Goal: Task Accomplishment & Management: Manage account settings

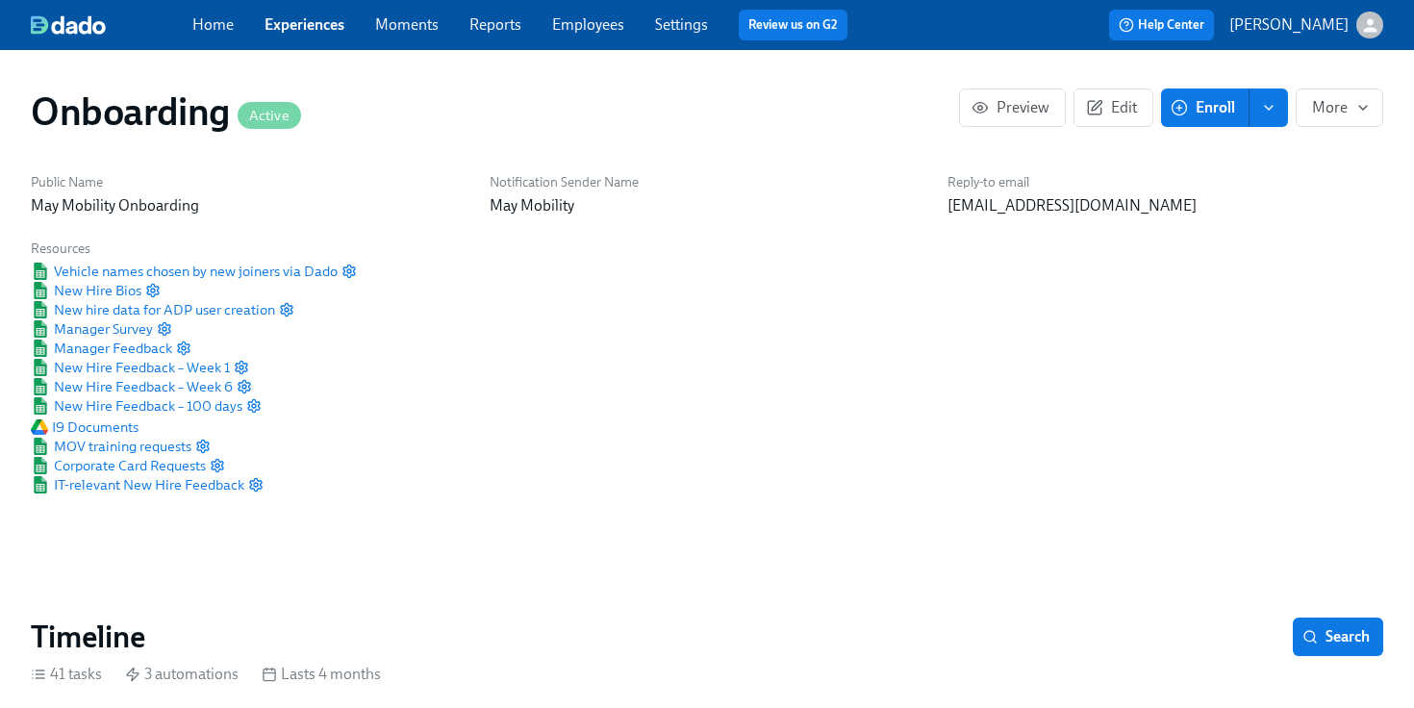
scroll to position [0, 24171]
click at [605, 22] on link "Employees" at bounding box center [588, 24] width 72 height 18
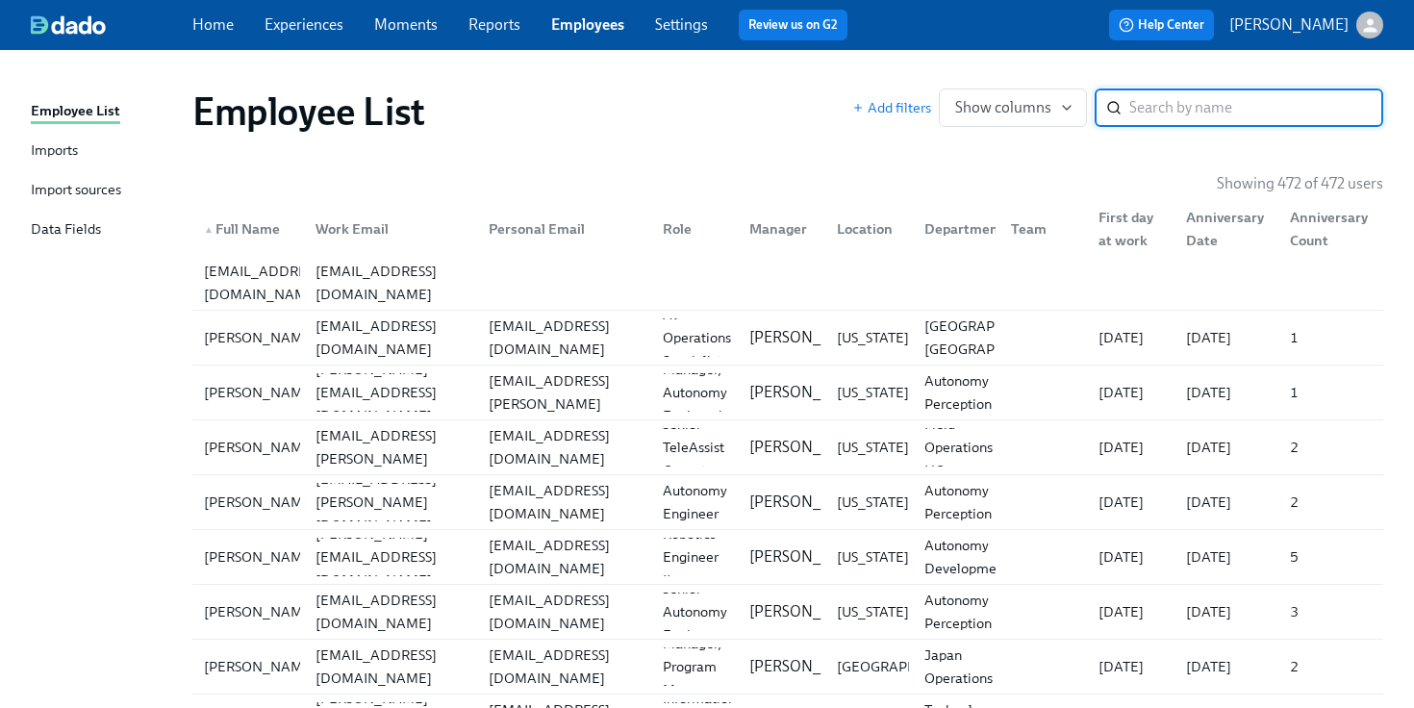
click at [91, 153] on link "Imports" at bounding box center [104, 152] width 146 height 24
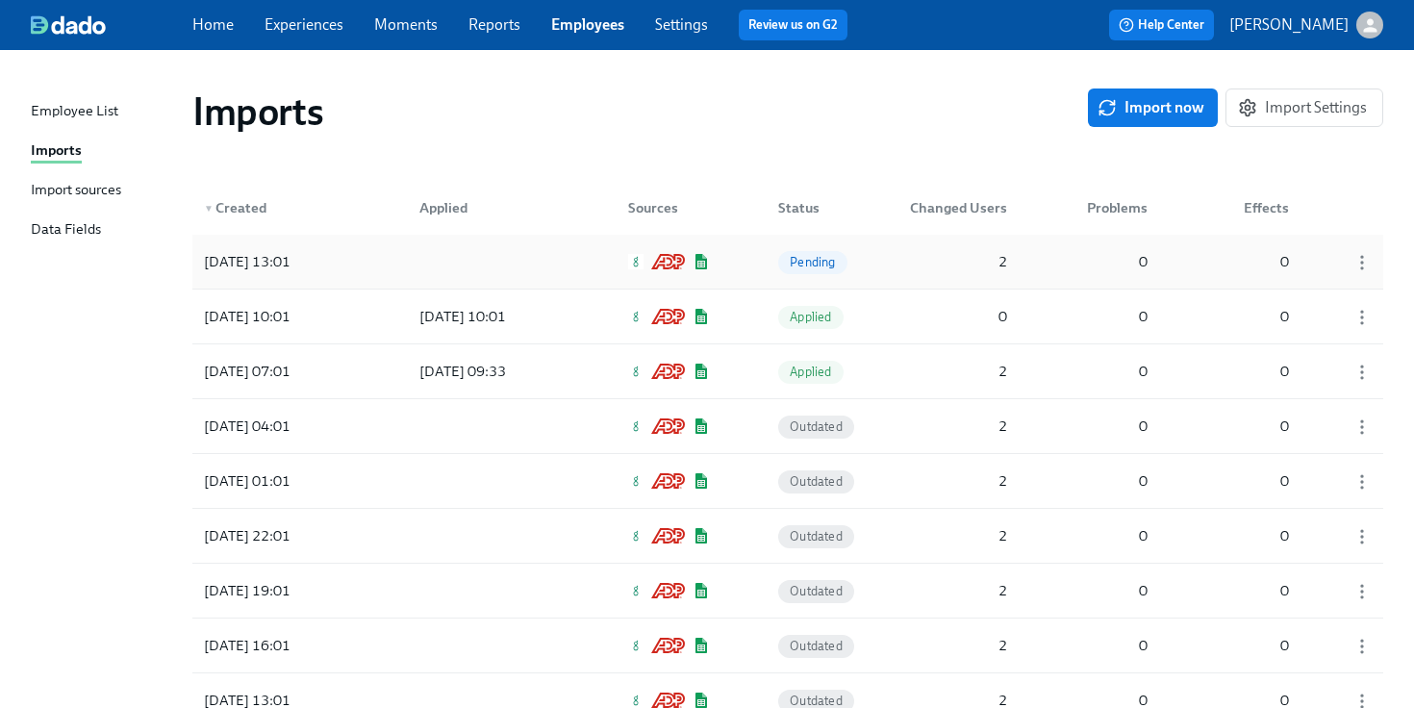
click at [362, 265] on div "[DATE] 13:01" at bounding box center [282, 261] width 173 height 38
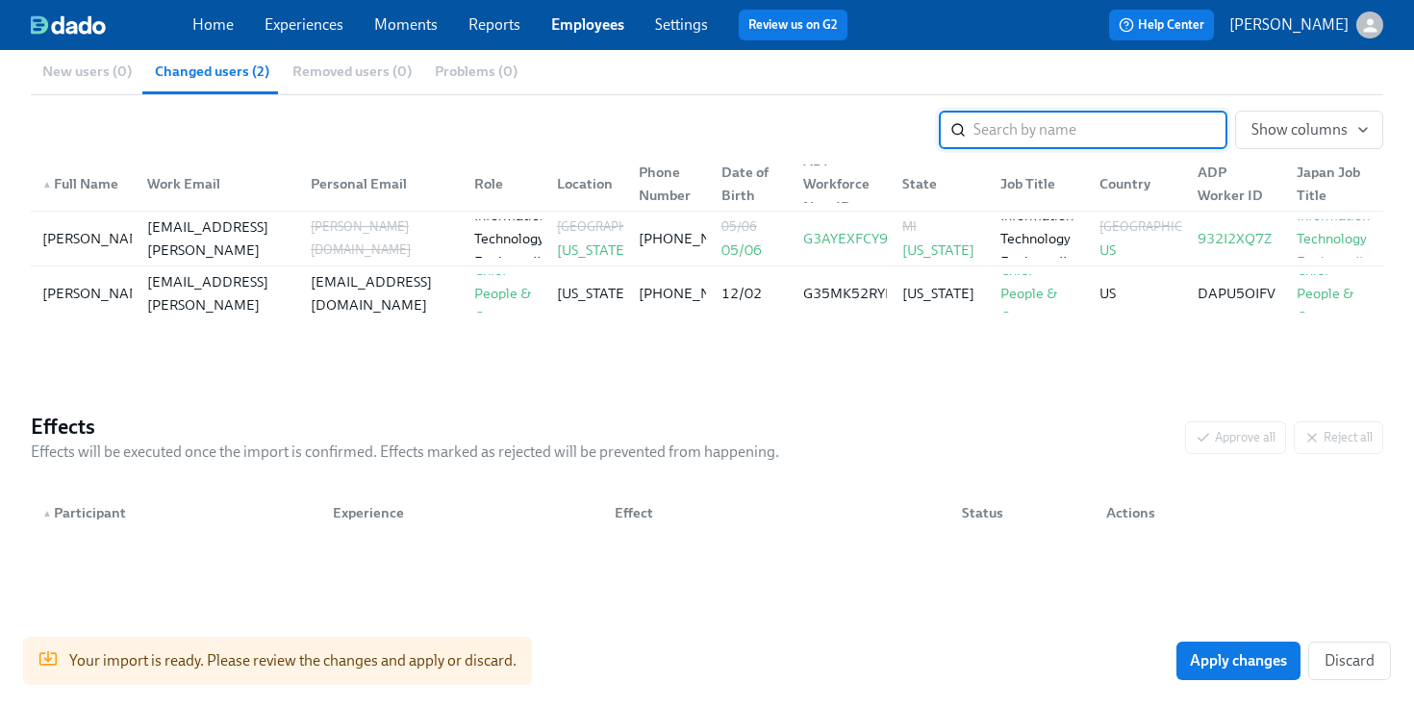
scroll to position [282, 0]
click at [1196, 649] on button "Apply changes" at bounding box center [1239, 661] width 124 height 38
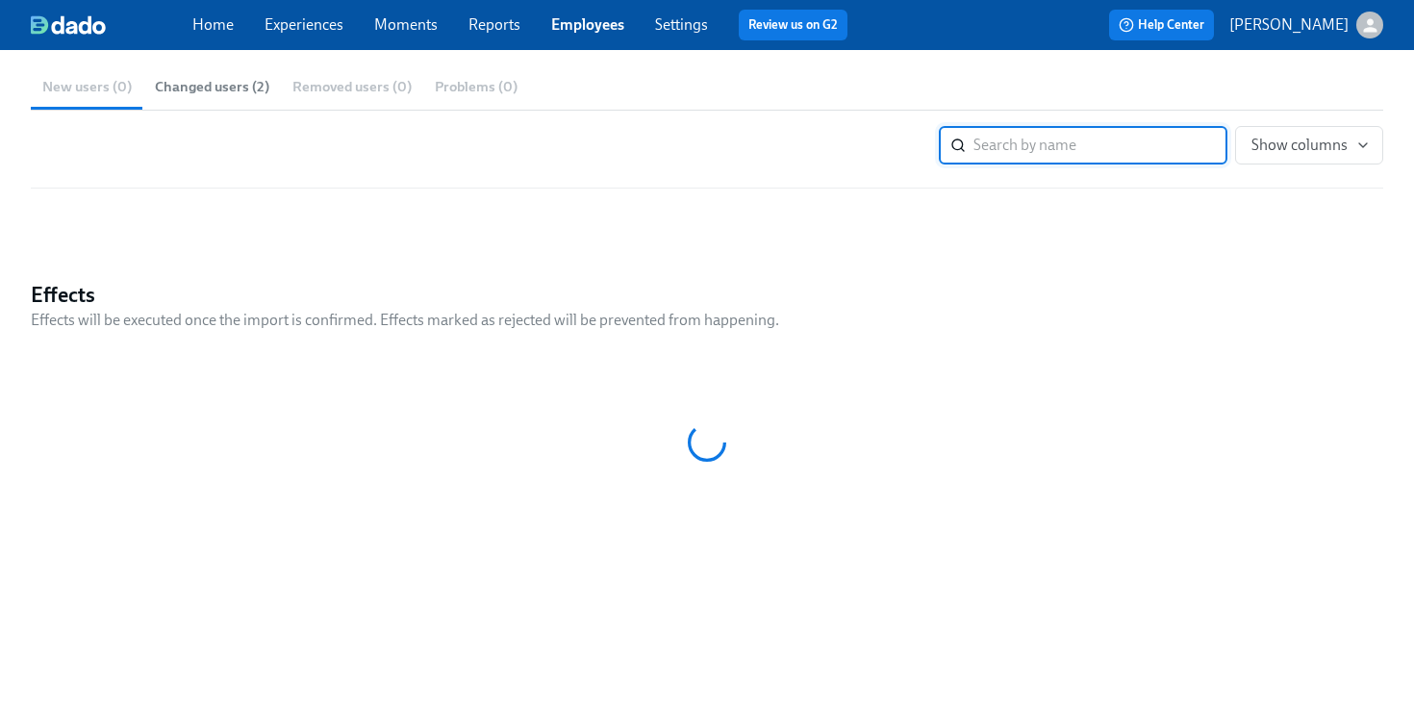
scroll to position [0, 0]
